Goal: Task Accomplishment & Management: Complete application form

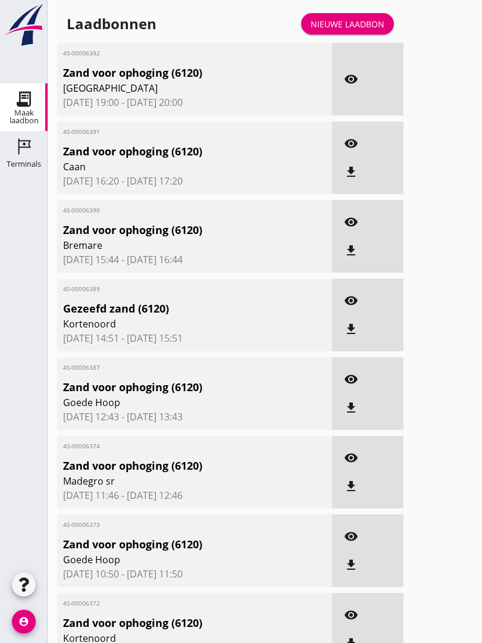
click at [362, 30] on div "Nieuwe laadbon" at bounding box center [348, 24] width 74 height 13
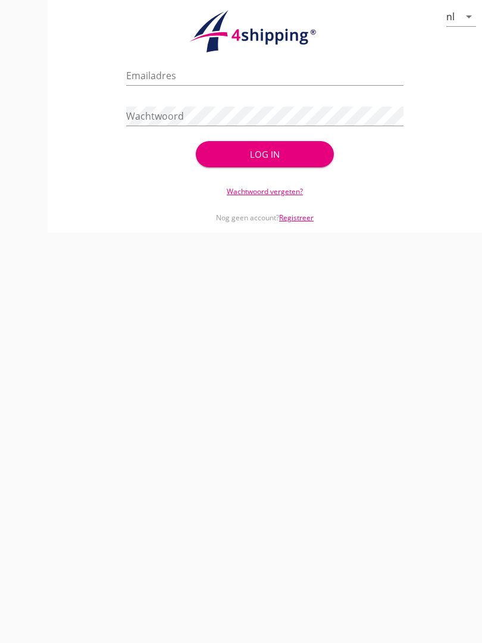
click at [175, 83] on input "Emailadres" at bounding box center [264, 75] width 277 height 19
type input "[EMAIL_ADDRESS][DOMAIN_NAME]"
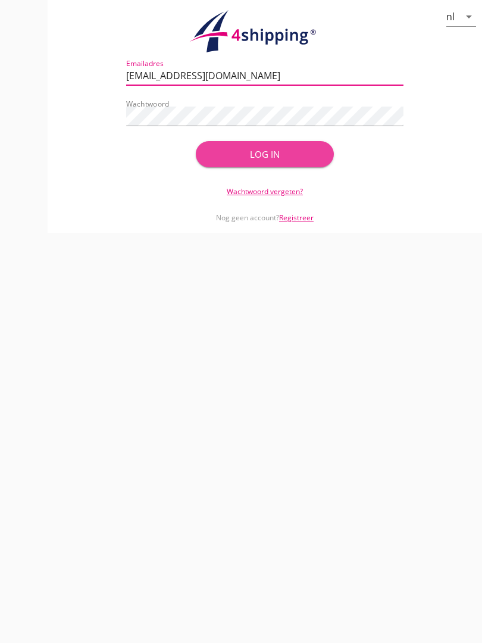
click at [268, 160] on div "Log in" at bounding box center [265, 155] width 101 height 14
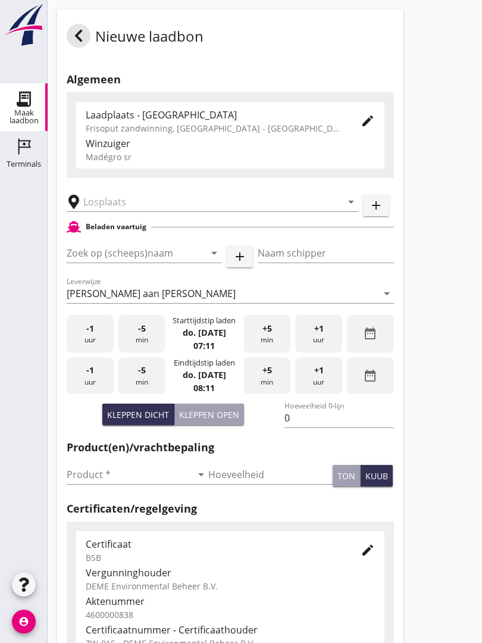
click at [20, 205] on div at bounding box center [24, 375] width 48 height 388
click at [110, 211] on input "text" at bounding box center [204, 201] width 242 height 19
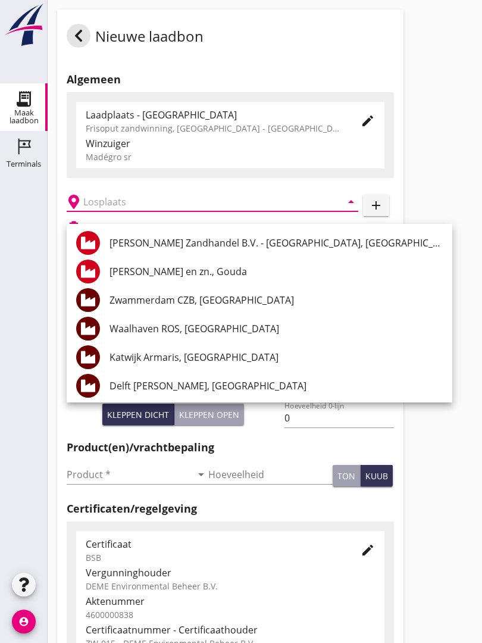
click at [246, 293] on div "Zwammerdam CZB, [GEOGRAPHIC_DATA]" at bounding box center [276, 300] width 333 height 14
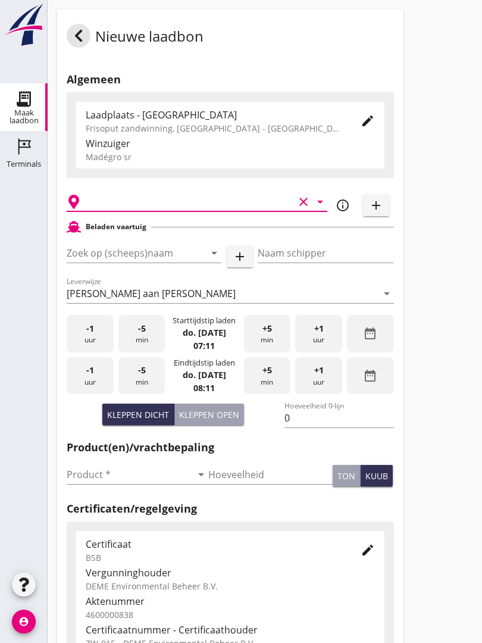
type input "Zwammerdam CZB, [GEOGRAPHIC_DATA]"
click at [182, 263] on input "Zoek op (scheeps)naam" at bounding box center [127, 252] width 121 height 19
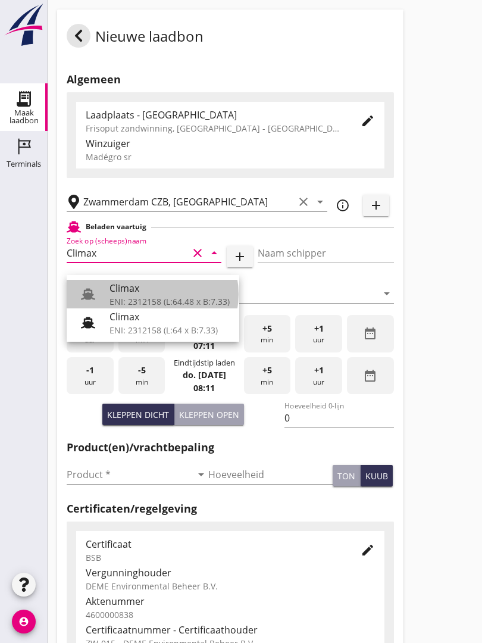
click at [156, 289] on div "Climax" at bounding box center [170, 288] width 120 height 14
type input "Climax"
type input "[PERSON_NAME]"
type input "510"
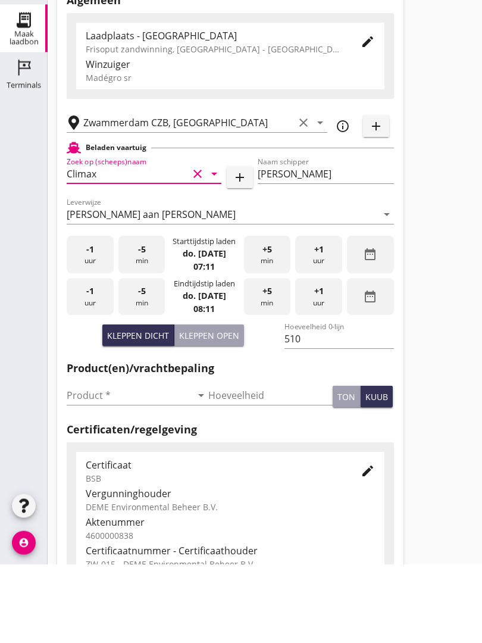
click at [92, 465] on input "Product *" at bounding box center [129, 474] width 125 height 19
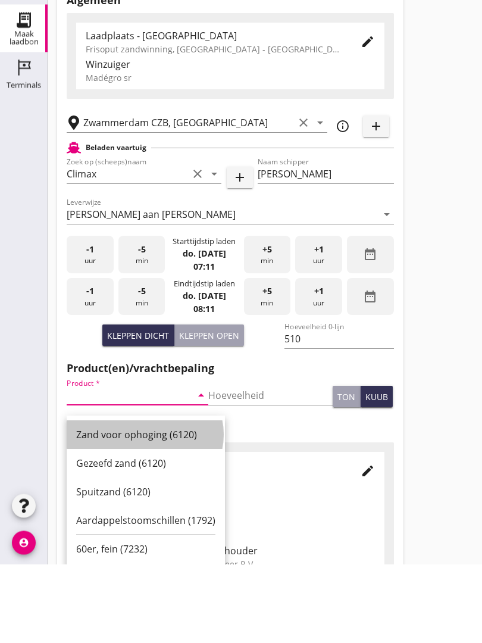
click at [146, 507] on div "Zand voor ophoging (6120)" at bounding box center [145, 514] width 139 height 14
type input "Zand voor ophoging (6120)"
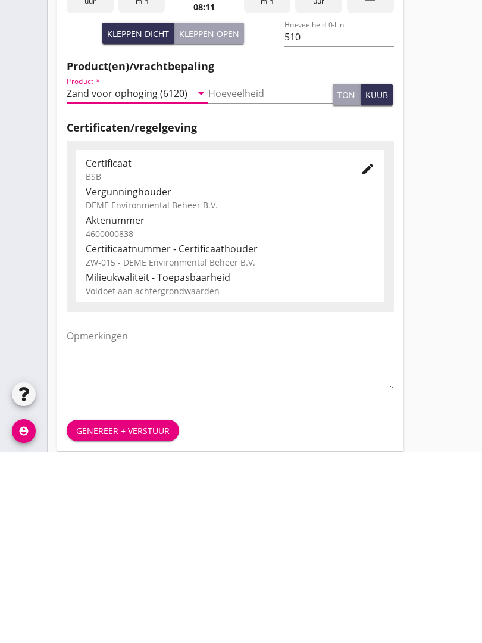
scroll to position [208, 0]
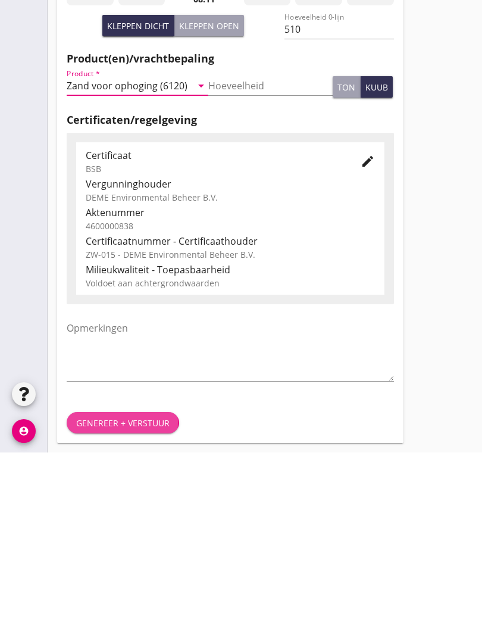
click at [131, 607] on div "Genereer + verstuur" at bounding box center [122, 613] width 93 height 13
